Goal: Information Seeking & Learning: Find specific page/section

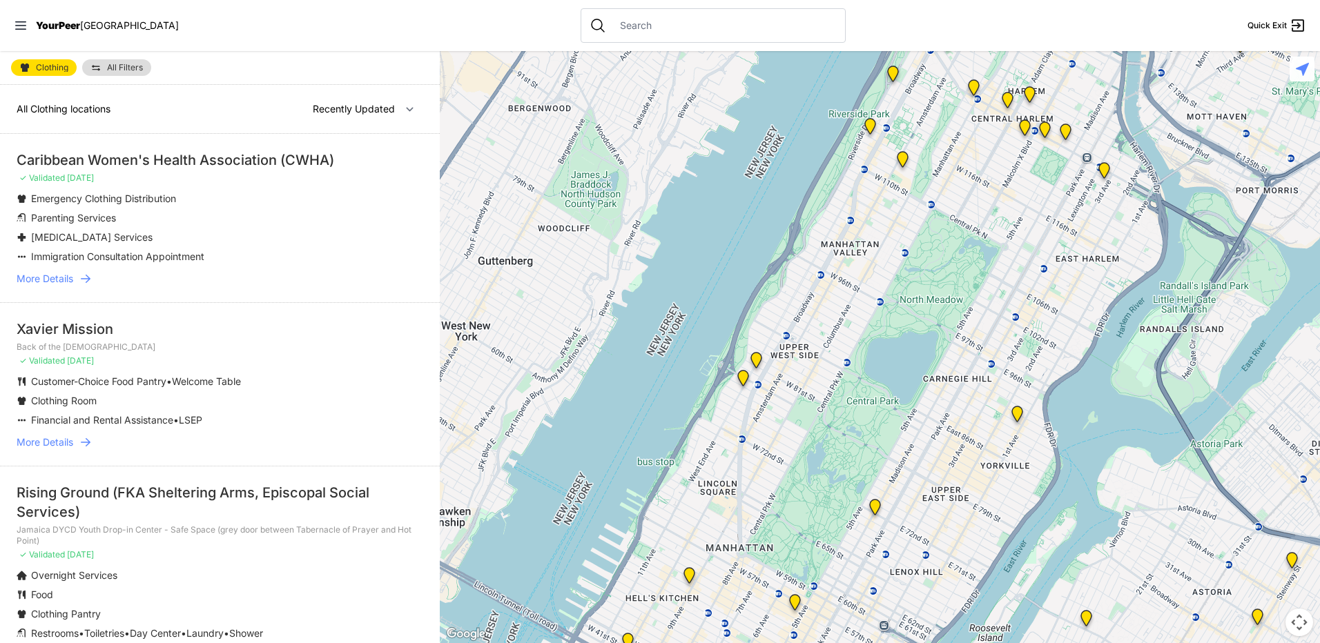
drag, startPoint x: 1233, startPoint y: 525, endPoint x: 572, endPoint y: 207, distance: 734.0
click at [604, 230] on div at bounding box center [880, 347] width 880 height 592
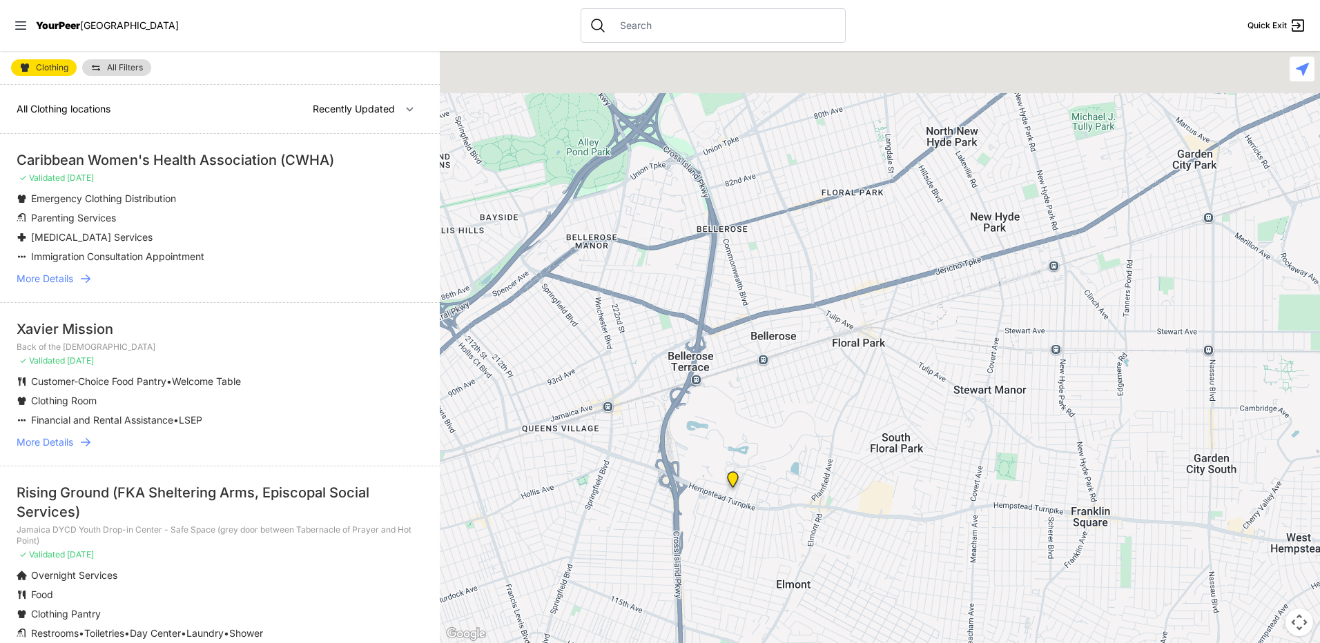
drag, startPoint x: 898, startPoint y: 304, endPoint x: 788, endPoint y: 608, distance: 322.8
click at [788, 608] on div at bounding box center [880, 347] width 880 height 592
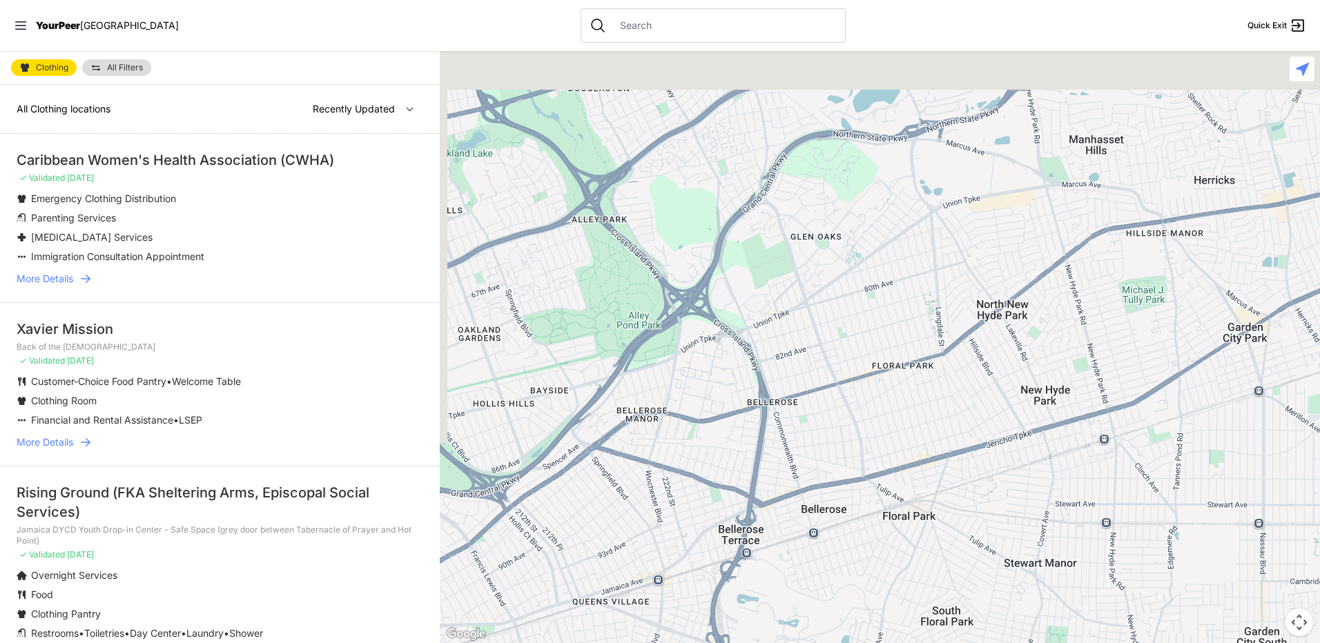
drag, startPoint x: 861, startPoint y: 257, endPoint x: 909, endPoint y: 502, distance: 249.7
click at [915, 502] on div at bounding box center [880, 347] width 880 height 592
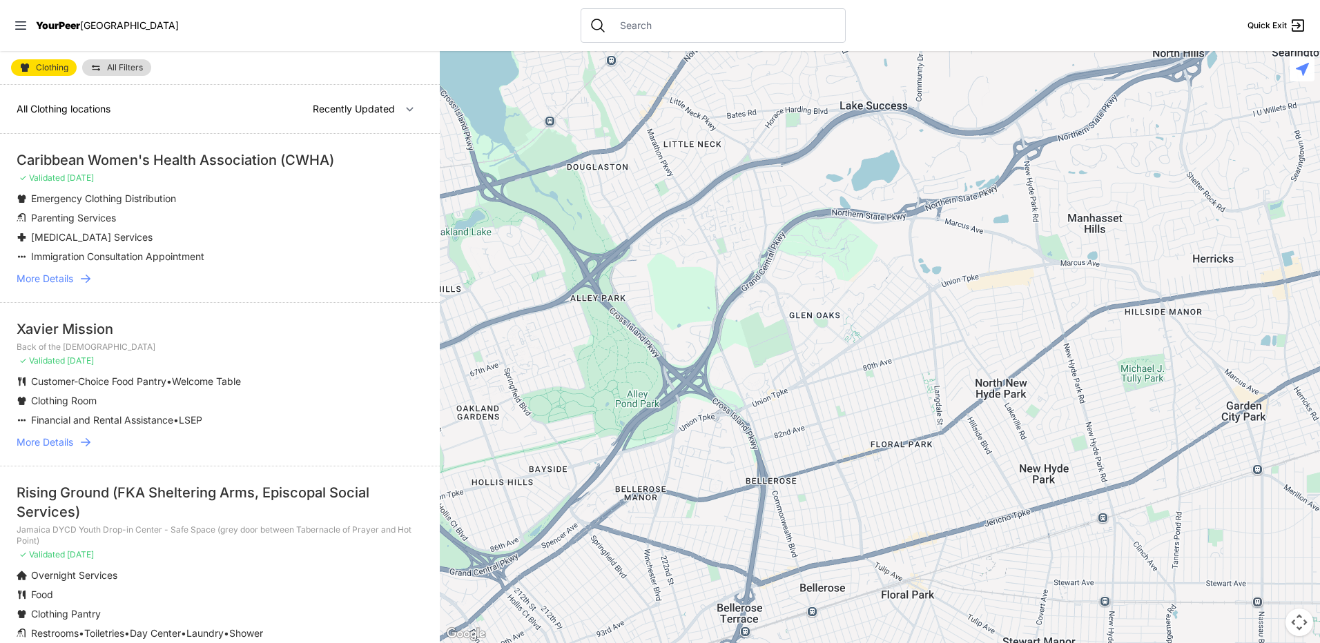
drag, startPoint x: 810, startPoint y: 397, endPoint x: 1181, endPoint y: 231, distance: 406.4
click at [1181, 230] on div at bounding box center [880, 347] width 880 height 592
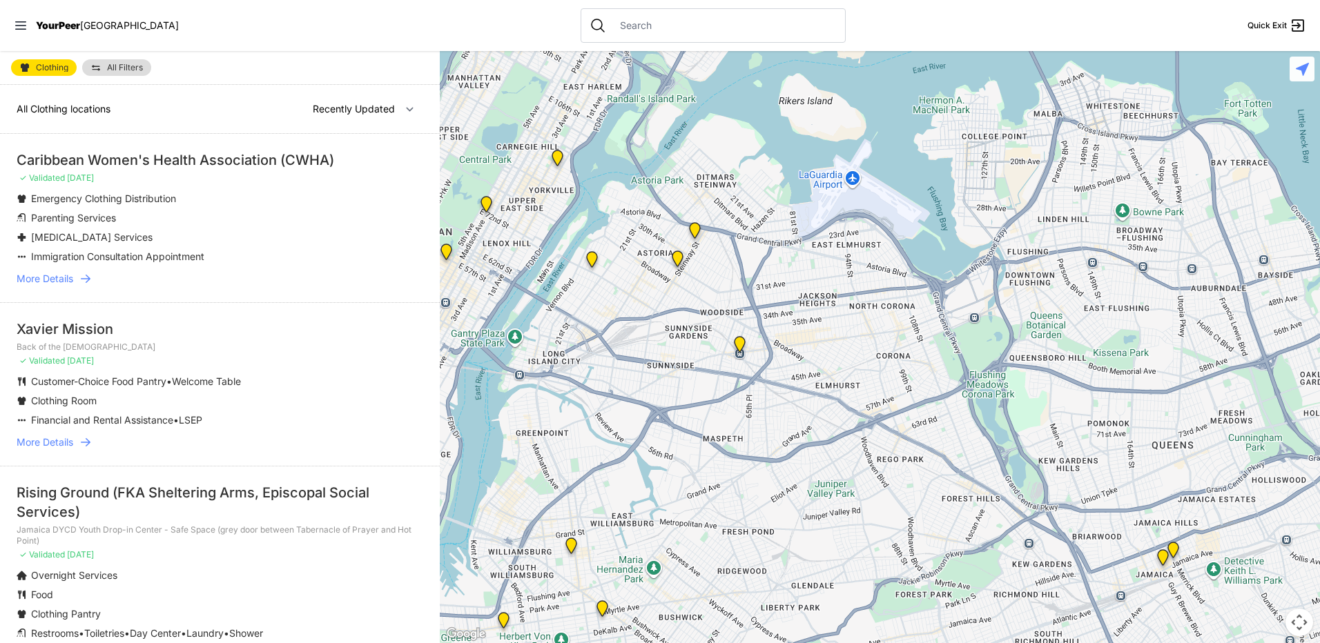
drag, startPoint x: 964, startPoint y: 219, endPoint x: 799, endPoint y: 550, distance: 369.9
click at [799, 550] on div at bounding box center [880, 347] width 880 height 592
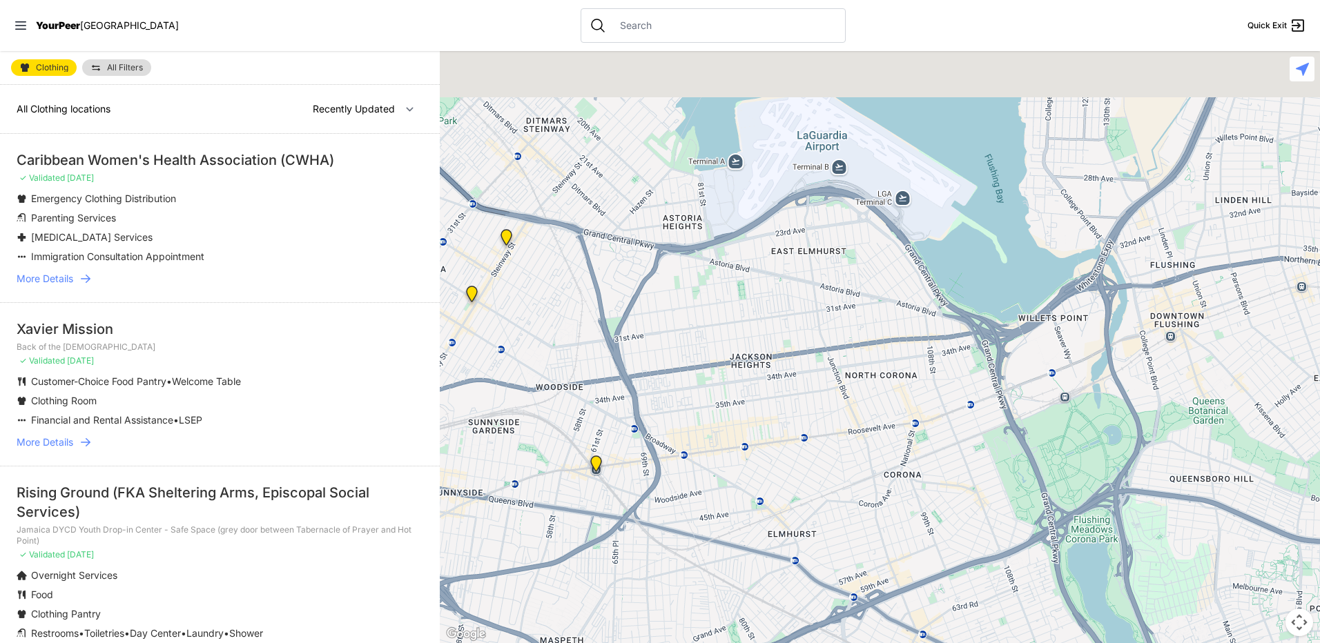
drag, startPoint x: 773, startPoint y: 316, endPoint x: 759, endPoint y: 445, distance: 129.9
click at [759, 445] on div at bounding box center [880, 347] width 880 height 592
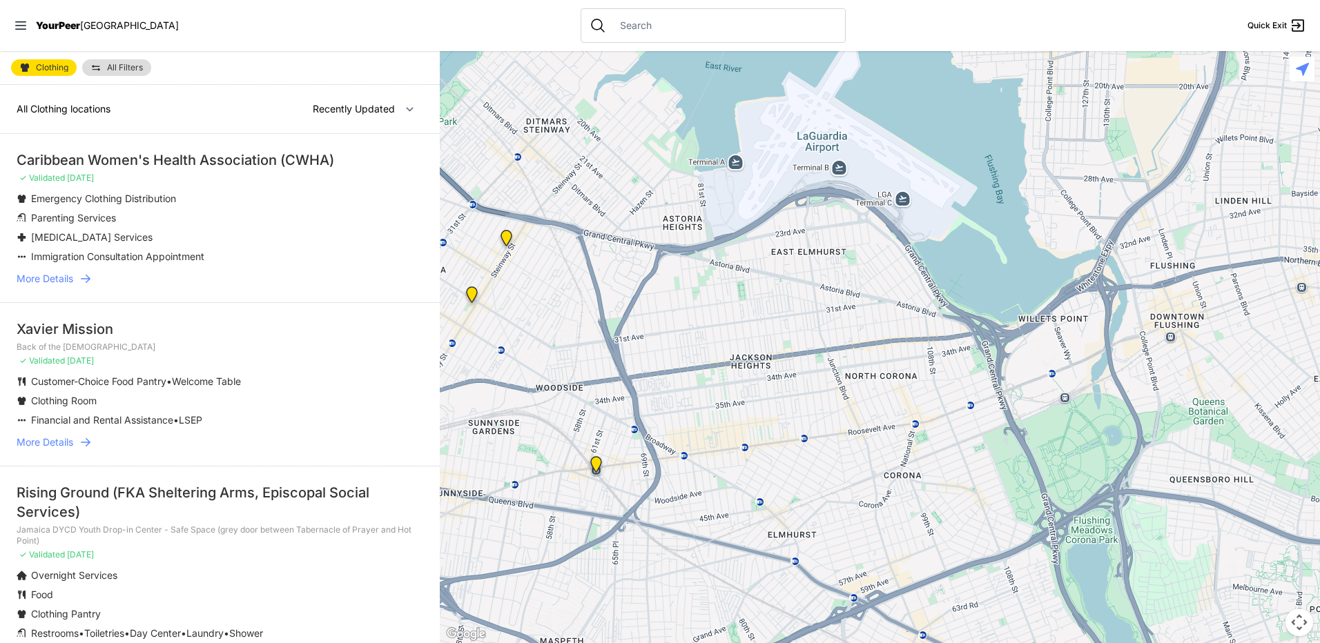
click at [590, 466] on img "Woodside Youth Drop-in Center" at bounding box center [596, 467] width 17 height 22
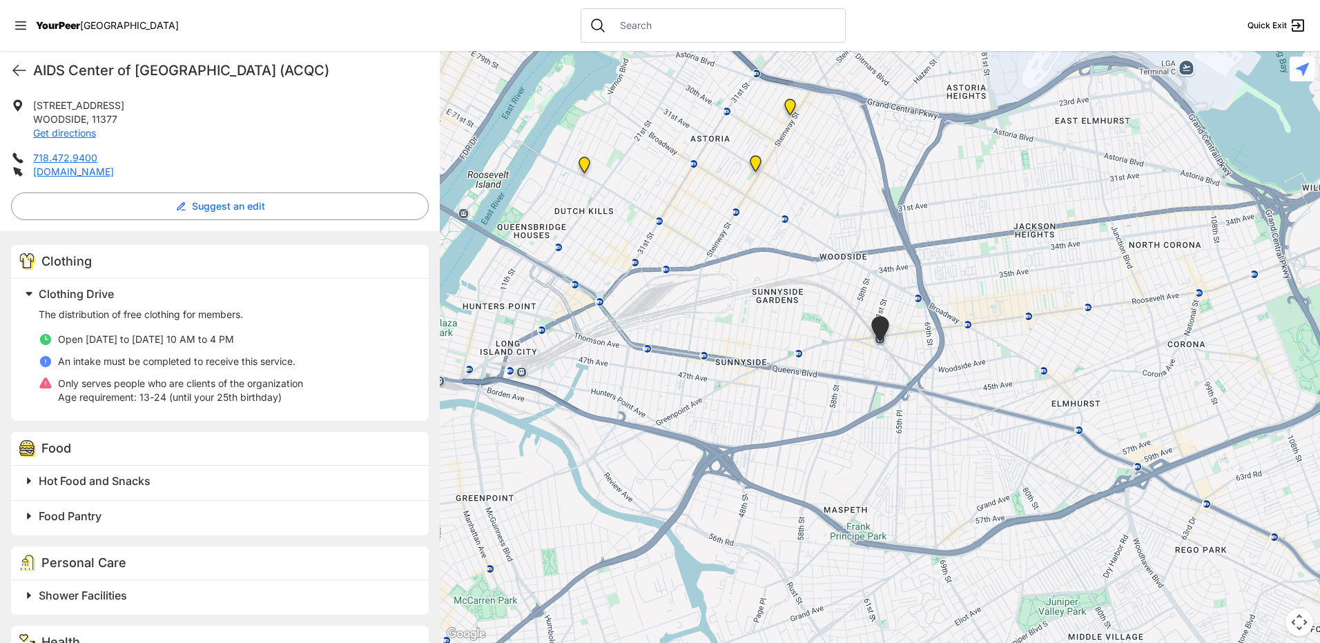
scroll to position [242, 0]
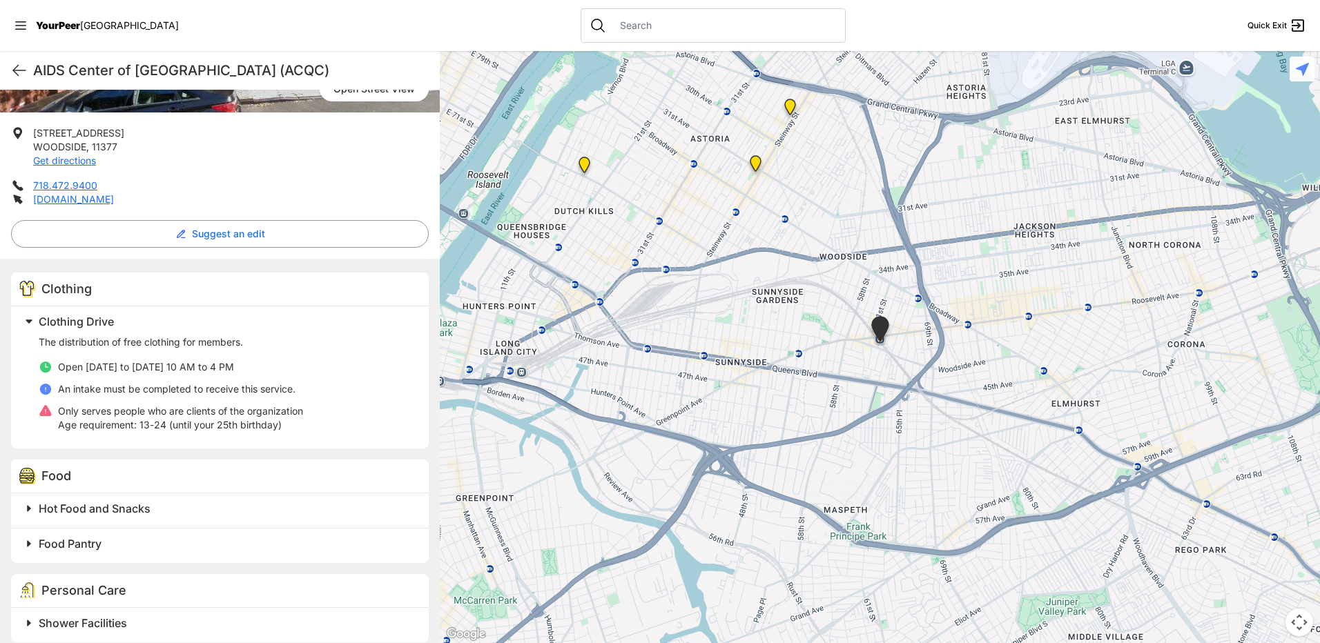
select select "recentlyUpdated"
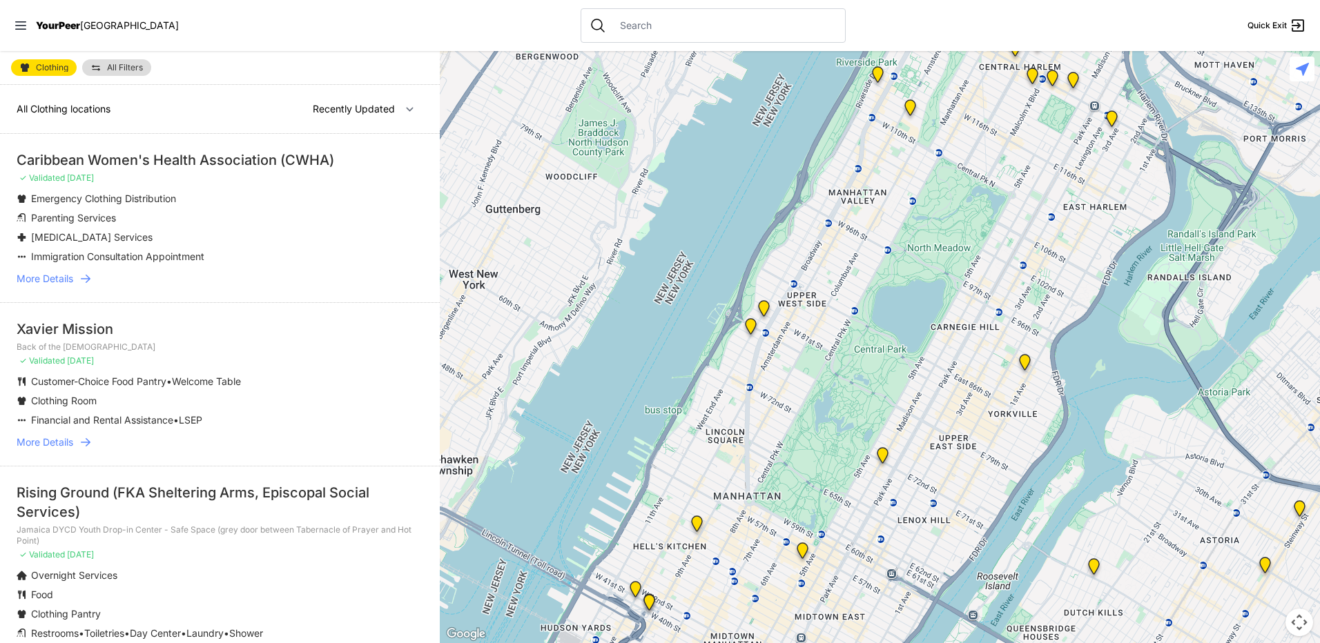
drag, startPoint x: 1153, startPoint y: 416, endPoint x: 690, endPoint y: 251, distance: 491.1
click at [700, 258] on div at bounding box center [880, 347] width 880 height 592
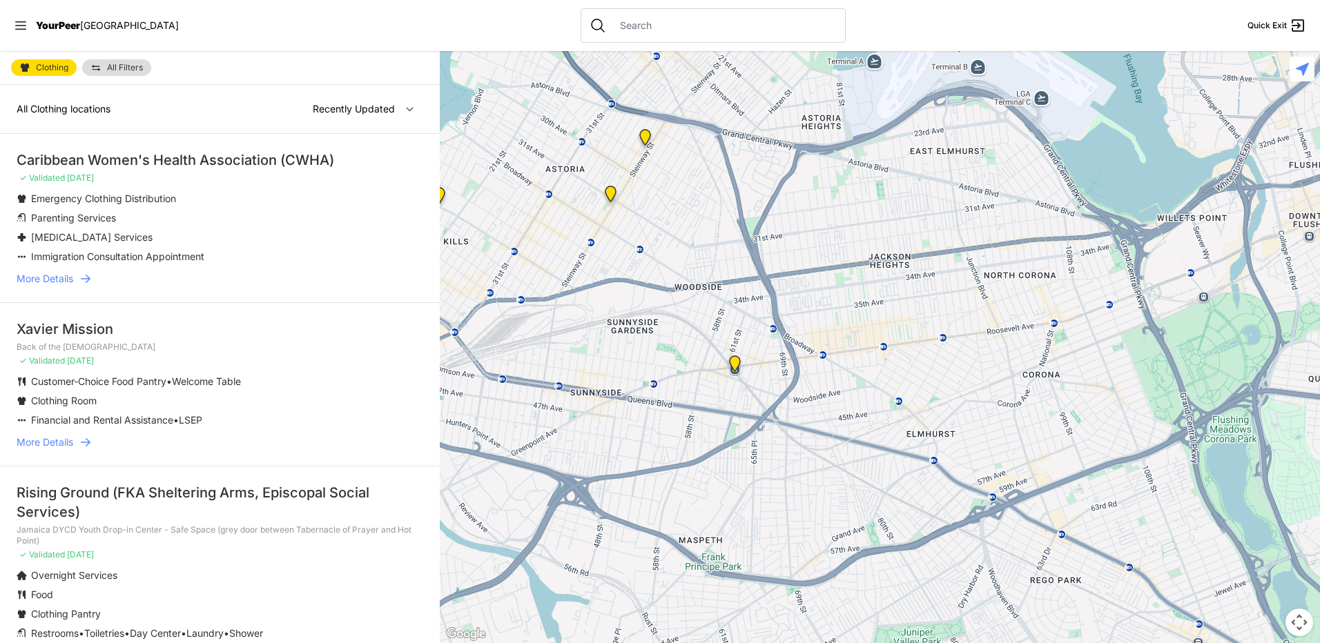
drag, startPoint x: 713, startPoint y: 269, endPoint x: 1009, endPoint y: 266, distance: 295.5
click at [1009, 266] on div at bounding box center [880, 347] width 880 height 592
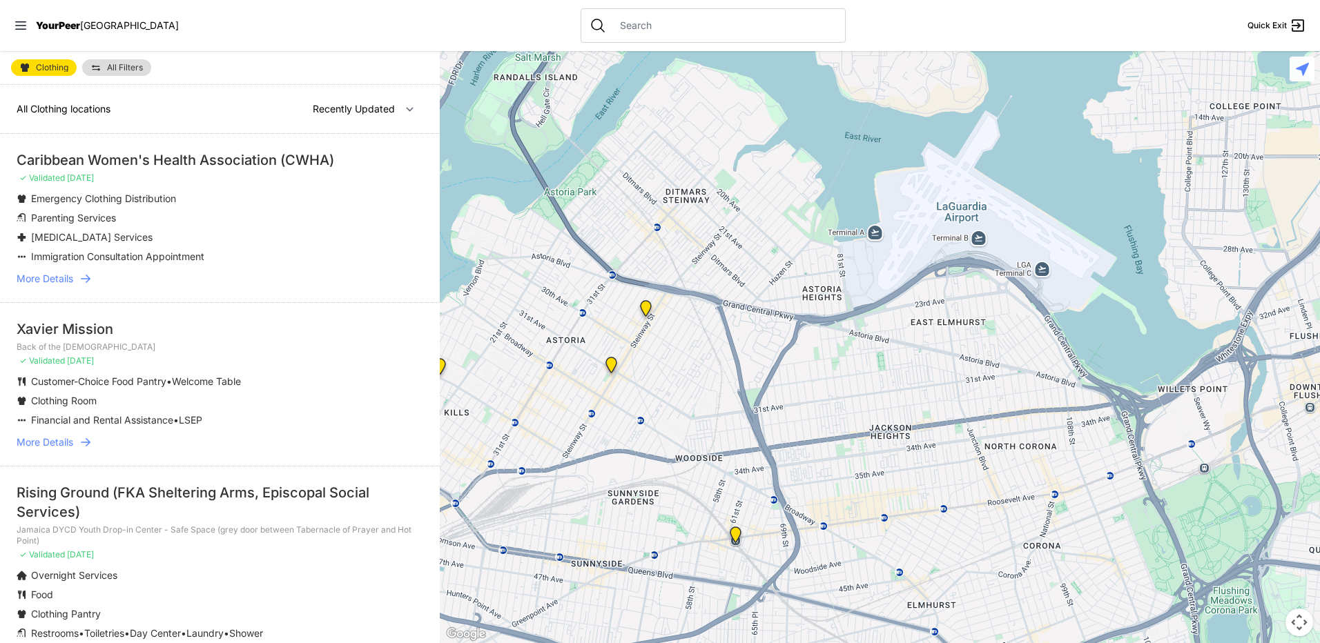
drag, startPoint x: 791, startPoint y: 218, endPoint x: 788, endPoint y: 389, distance: 171.3
click at [793, 391] on div at bounding box center [880, 347] width 880 height 592
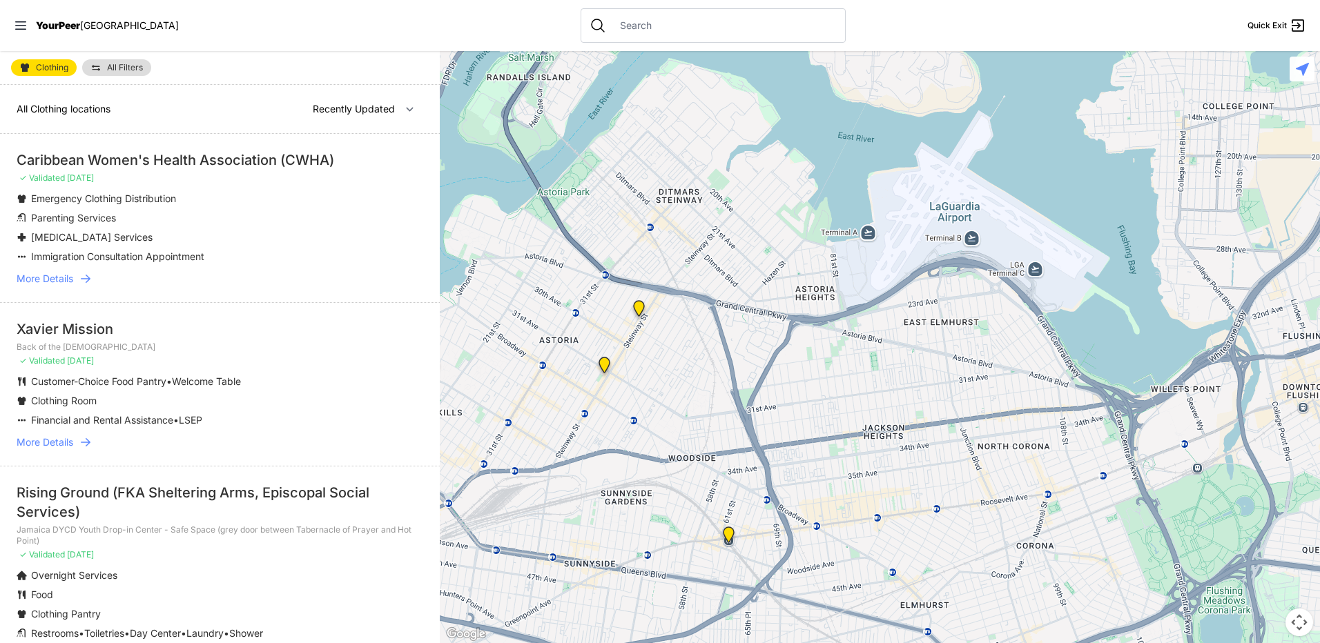
click at [644, 309] on img at bounding box center [638, 311] width 17 height 22
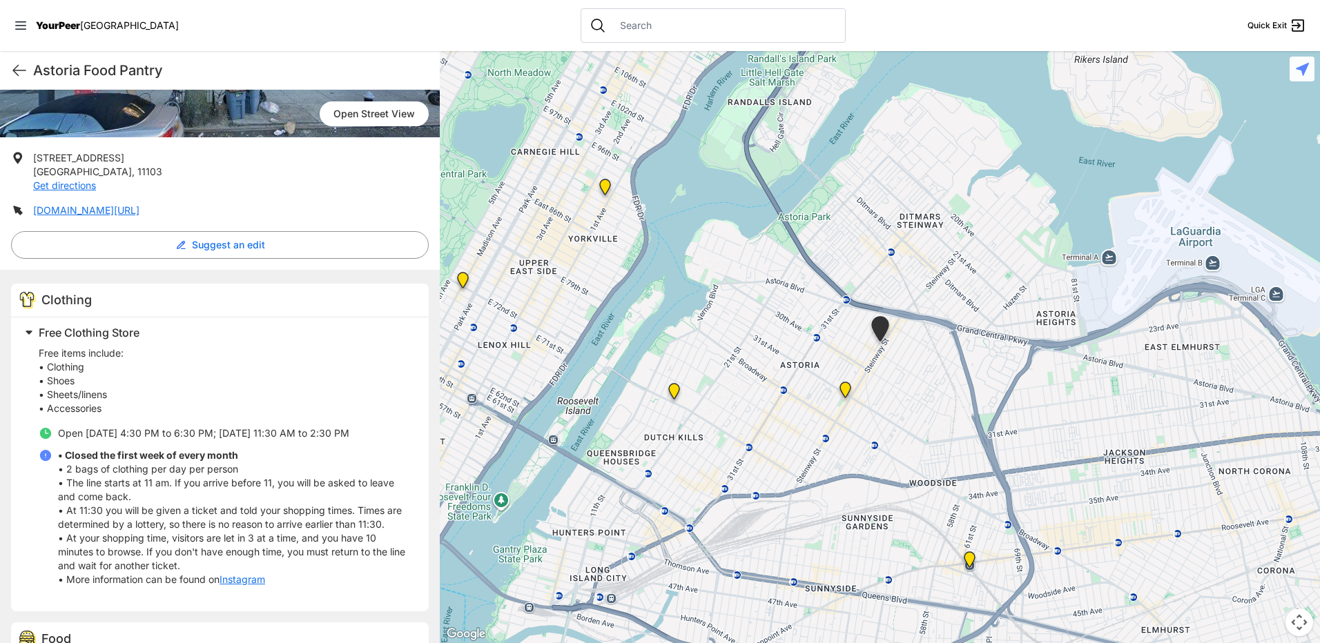
scroll to position [69, 0]
